Goal: Task Accomplishment & Management: Manage account settings

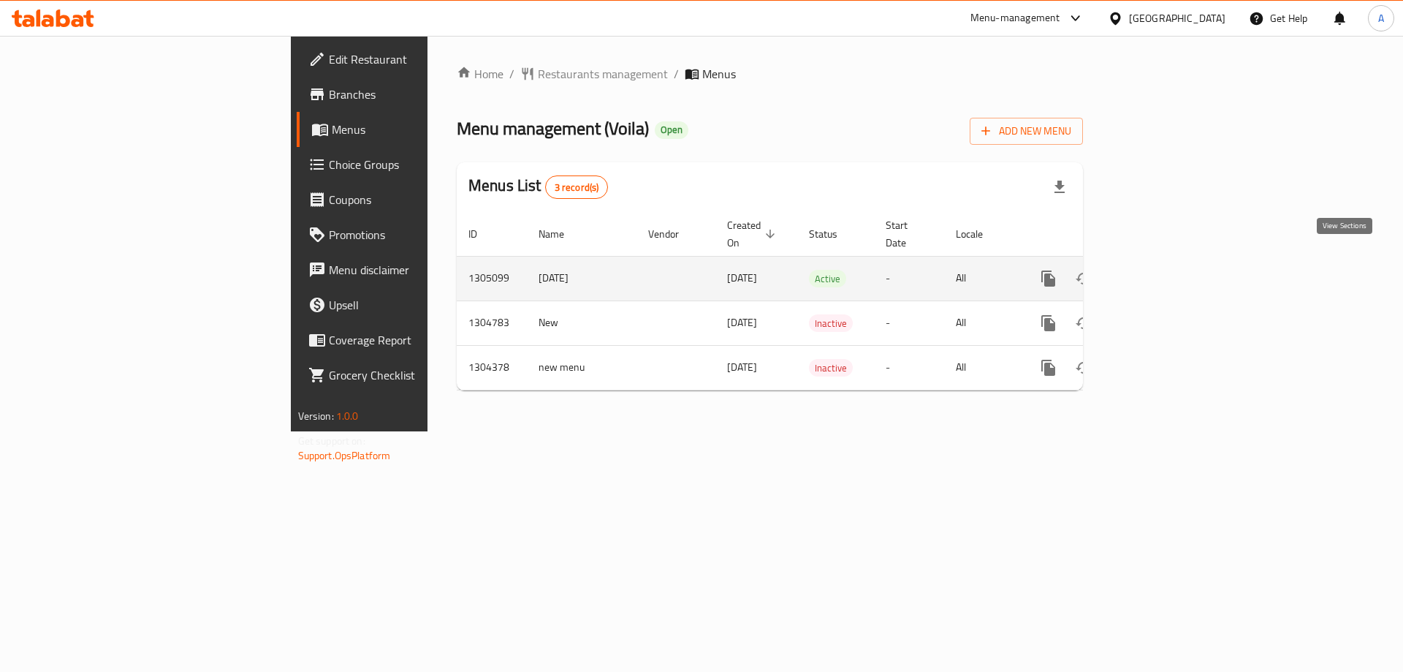
click at [1171, 274] on link "enhanced table" at bounding box center [1153, 278] width 35 height 35
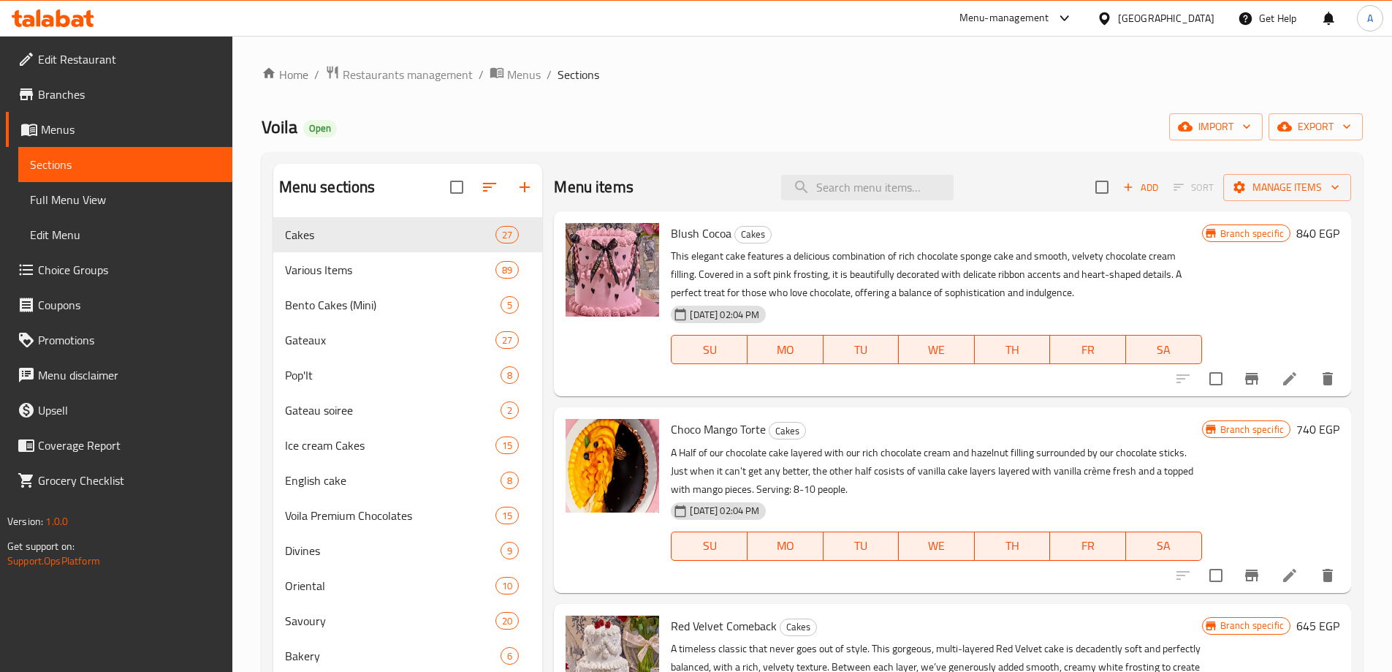
click at [412, 109] on div "Home / Restaurants management / Menus / Sections Voila Open import export Menu …" at bounding box center [812, 456] width 1101 height 782
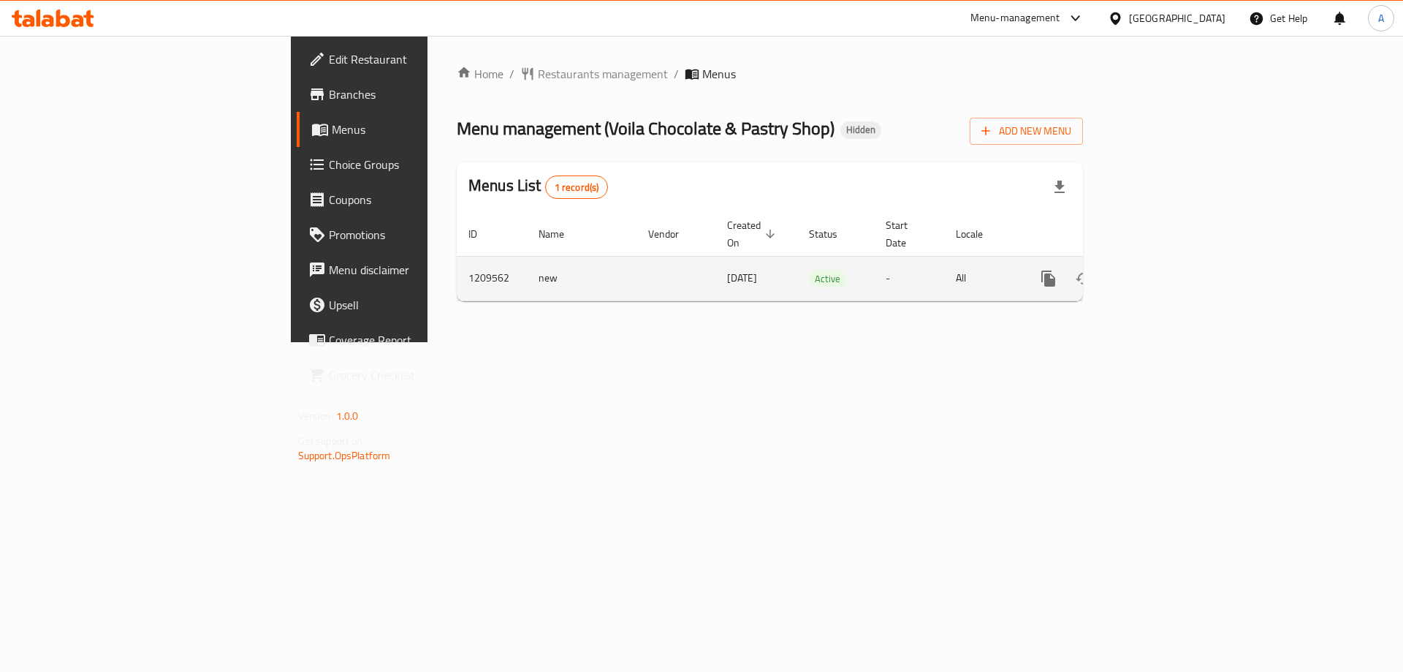
click at [1163, 270] on icon "enhanced table" at bounding box center [1154, 279] width 18 height 18
